Goal: Task Accomplishment & Management: Manage account settings

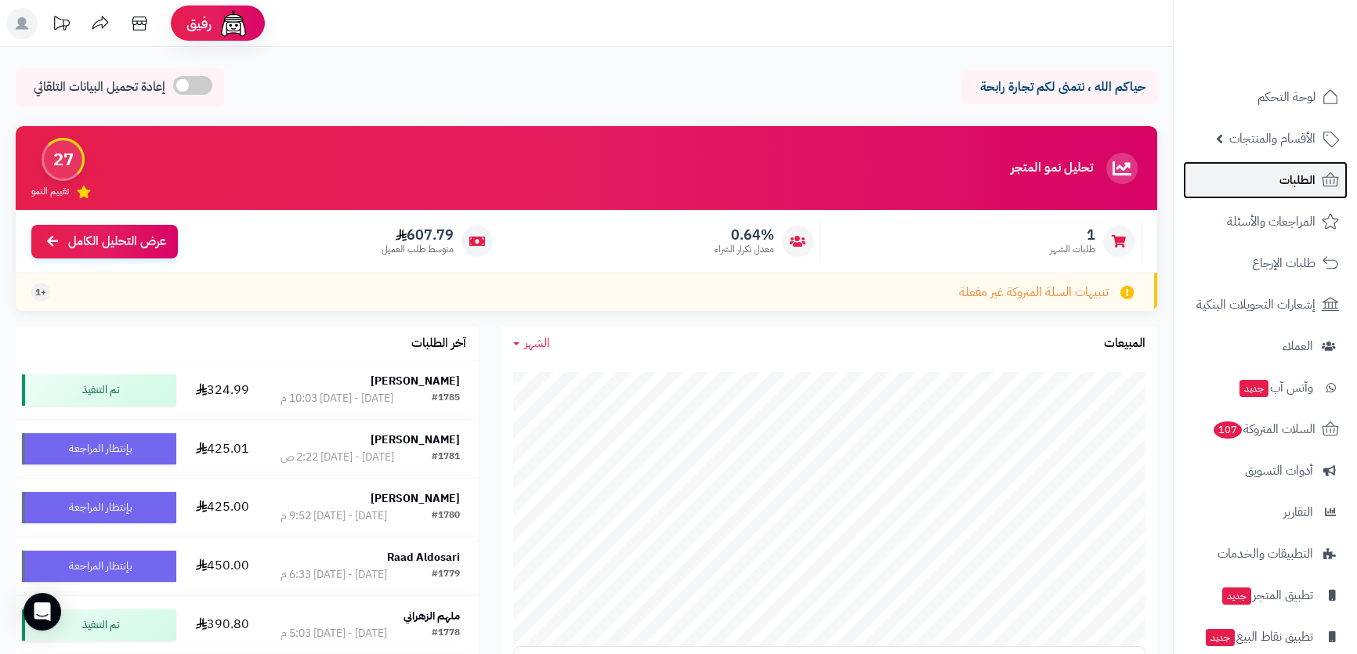
click at [1324, 161] on link "الطلبات" at bounding box center [1265, 180] width 165 height 38
